Goal: Transaction & Acquisition: Book appointment/travel/reservation

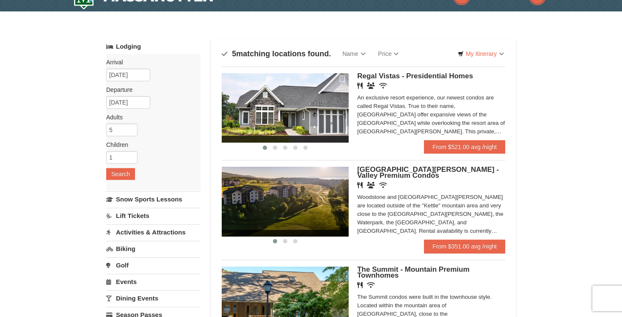
scroll to position [17, 0]
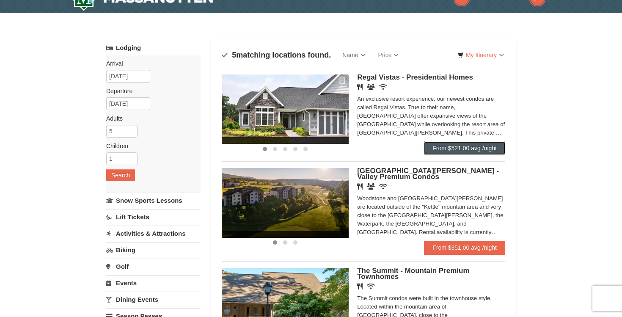
click at [453, 149] on link "From $521.00 avg /night" at bounding box center [464, 148] width 81 height 14
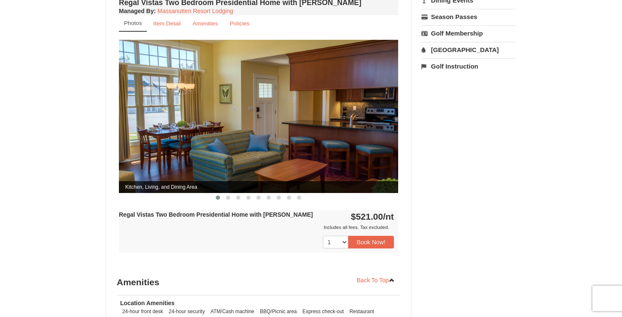
scroll to position [334, 0]
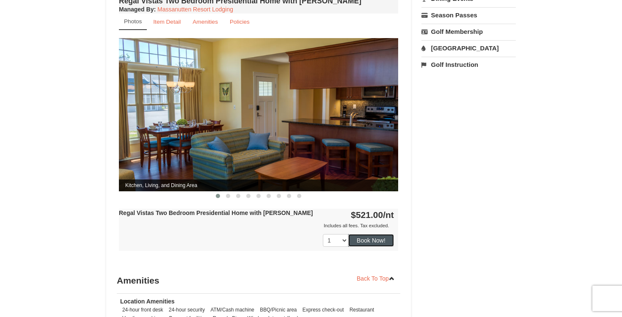
click at [361, 237] on button "Book Now!" at bounding box center [371, 240] width 46 height 13
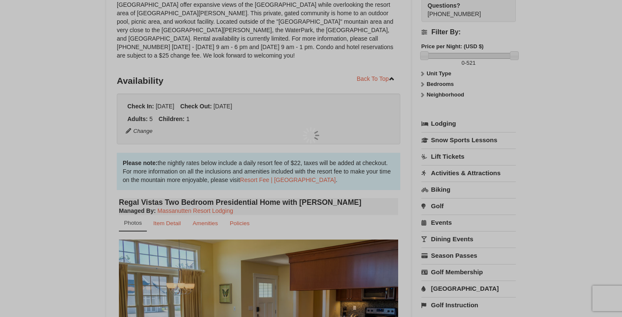
scroll to position [83, 0]
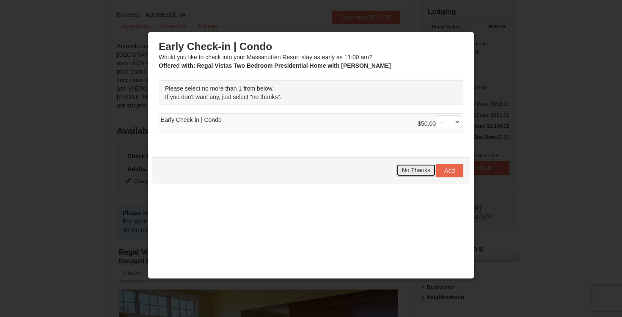
click at [412, 171] on span "No Thanks" at bounding box center [416, 170] width 28 height 7
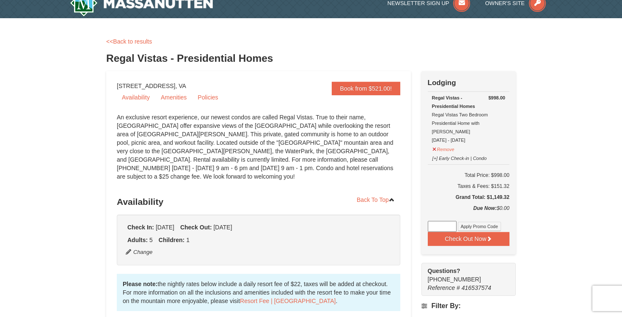
scroll to position [0, 0]
